Goal: Task Accomplishment & Management: Use online tool/utility

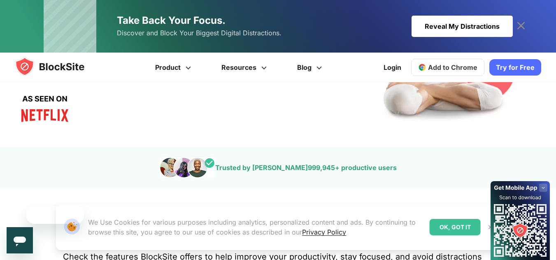
scroll to position [239, 0]
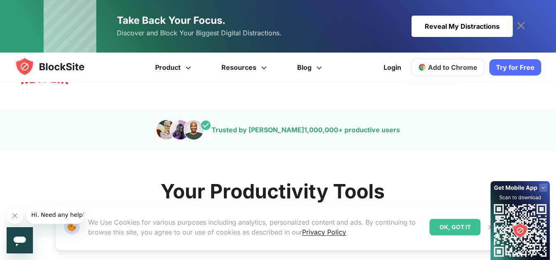
click at [510, 69] on link "Try for Free" at bounding box center [515, 67] width 52 height 16
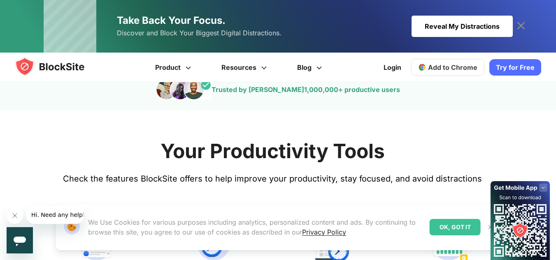
scroll to position [295, 0]
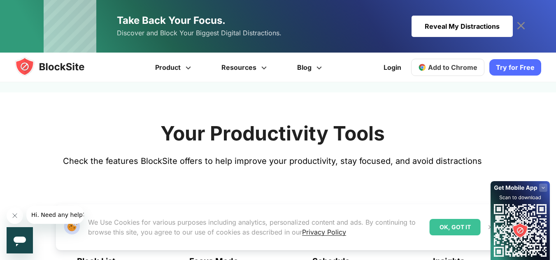
click at [438, 19] on div "Reveal My Distractions" at bounding box center [461, 26] width 101 height 21
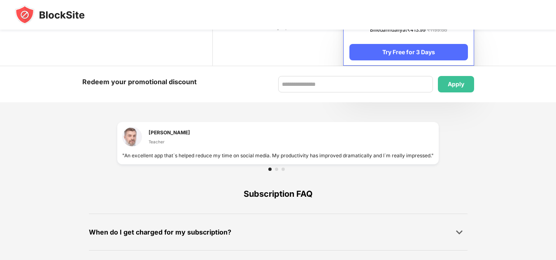
scroll to position [583, 0]
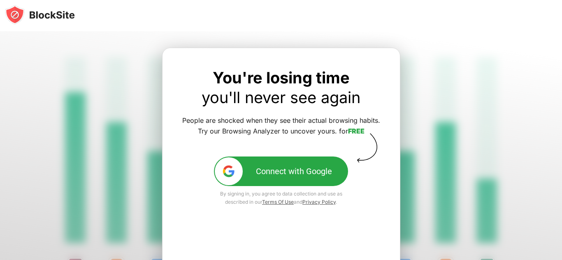
scroll to position [75, 0]
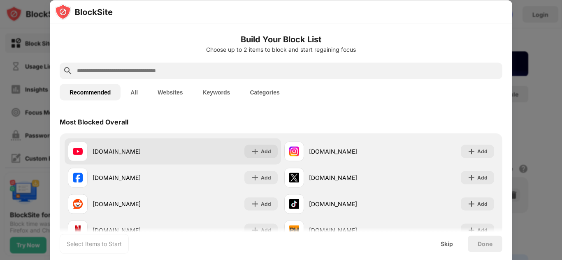
click at [202, 147] on div "youtube.com Add" at bounding box center [173, 151] width 216 height 26
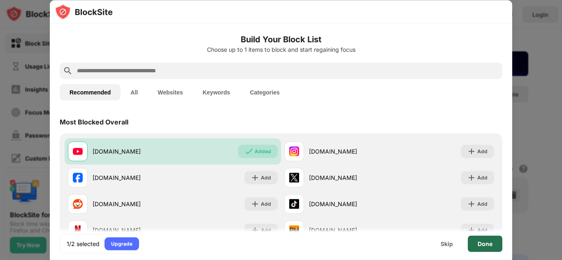
click at [487, 247] on div "Done" at bounding box center [485, 244] width 15 height 7
